Goal: Check status: Check status

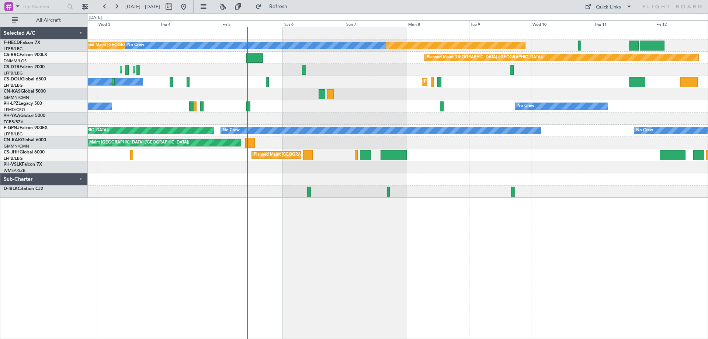
click at [309, 121] on div "Planned Maint [GEOGRAPHIC_DATA] ([GEOGRAPHIC_DATA]) No Crew No Crew Planned Mai…" at bounding box center [398, 112] width 620 height 170
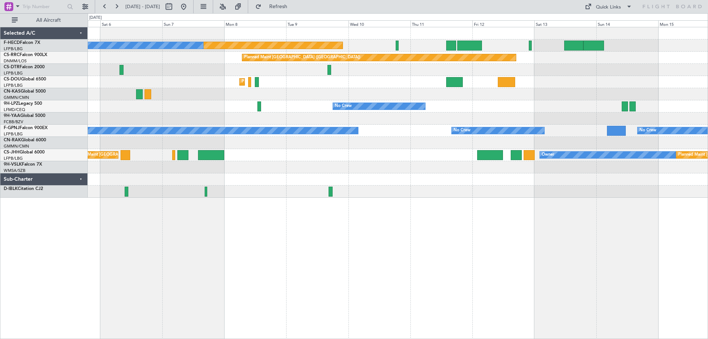
click at [333, 140] on div "Planned Maint [GEOGRAPHIC_DATA] ([GEOGRAPHIC_DATA]) No Crew Planned Maint [GEOG…" at bounding box center [398, 112] width 620 height 170
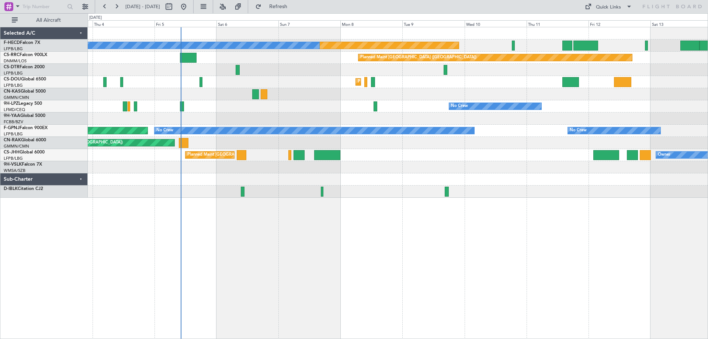
click at [467, 166] on div "Planned Maint [GEOGRAPHIC_DATA] ([GEOGRAPHIC_DATA]) No Crew No Crew Planned Mai…" at bounding box center [398, 112] width 620 height 170
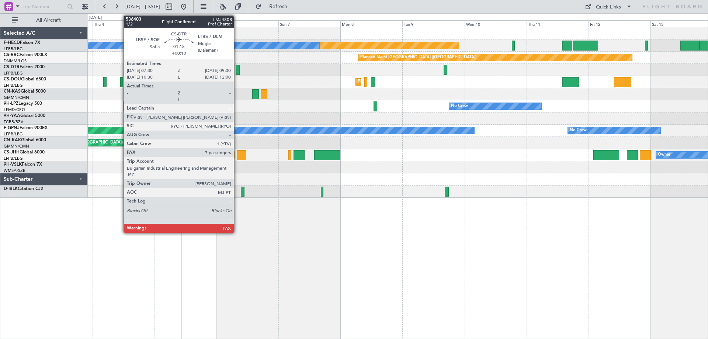
click at [237, 71] on div at bounding box center [238, 70] width 4 height 10
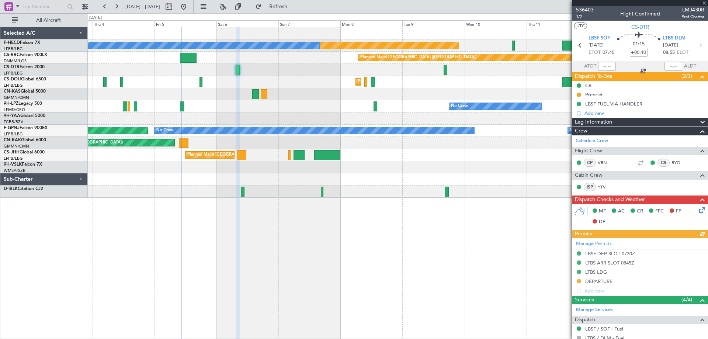
click at [585, 13] on span "536403" at bounding box center [585, 10] width 18 height 8
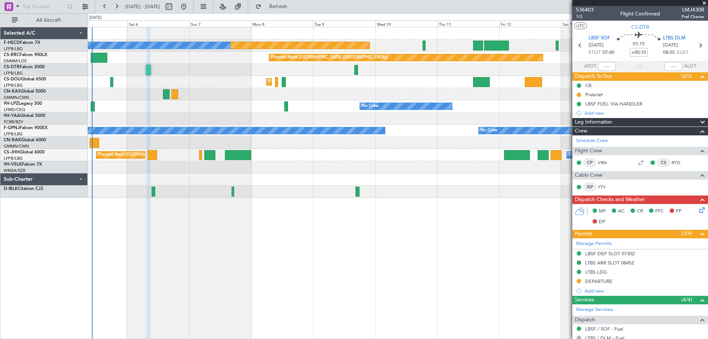
click at [328, 97] on div "Planned Maint [GEOGRAPHIC_DATA] ([GEOGRAPHIC_DATA]) No Crew Planned Maint [GEOG…" at bounding box center [398, 112] width 620 height 170
click at [704, 0] on span at bounding box center [704, 3] width 7 height 7
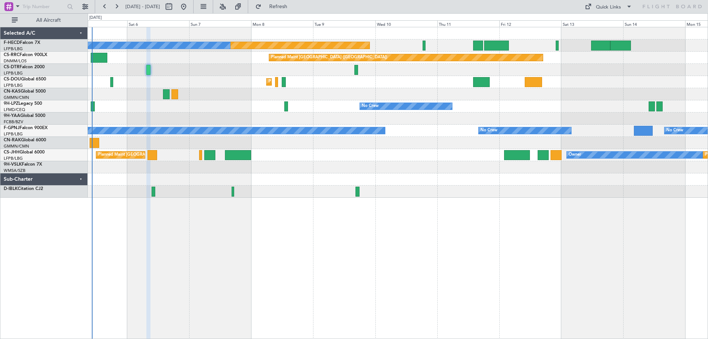
type input "0"
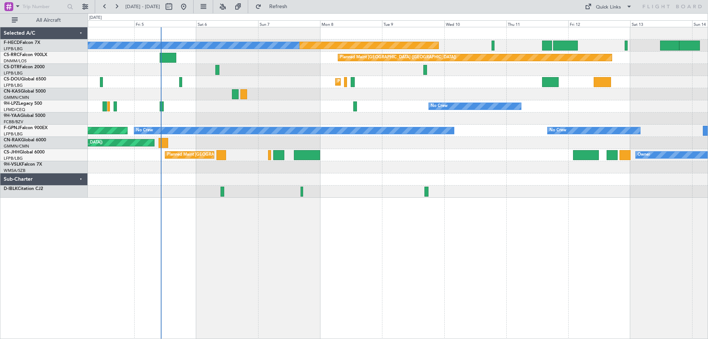
click at [264, 113] on div "Planned Maint [GEOGRAPHIC_DATA] ([GEOGRAPHIC_DATA]) No Crew No Crew Planned Mai…" at bounding box center [398, 112] width 620 height 170
